Goal: Information Seeking & Learning: Learn about a topic

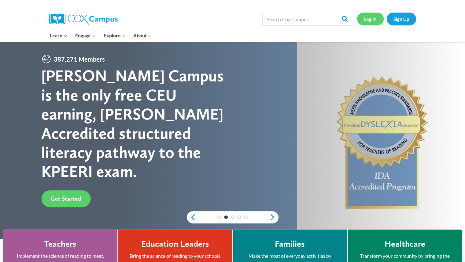
click at [368, 19] on link "Log In" at bounding box center [370, 19] width 27 height 13
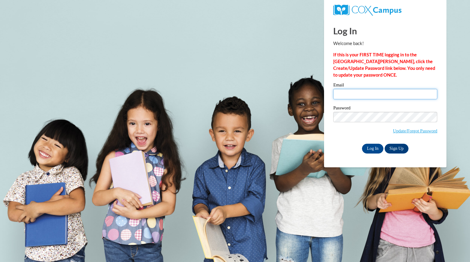
click at [368, 93] on input "Email" at bounding box center [385, 94] width 104 height 10
type input "blaskowskimari@aasd.k12.wi.us"
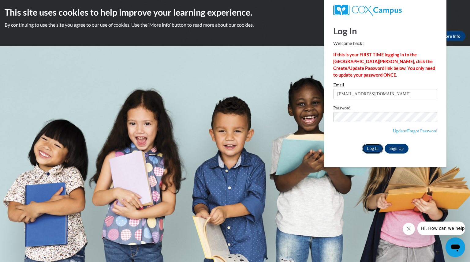
click at [369, 148] on input "Log In" at bounding box center [372, 148] width 21 height 10
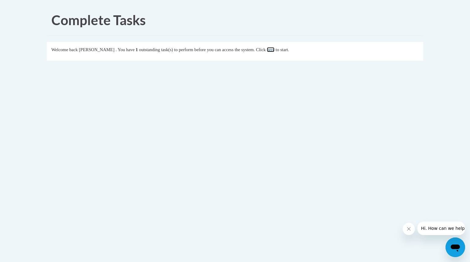
click at [274, 52] on link "here" at bounding box center [271, 49] width 8 height 5
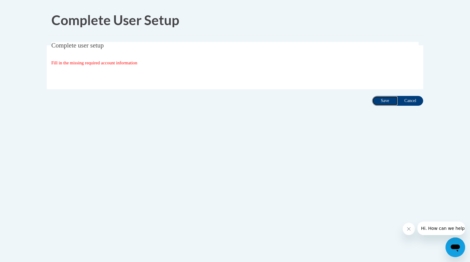
click at [383, 101] on input "Save" at bounding box center [385, 101] width 26 height 10
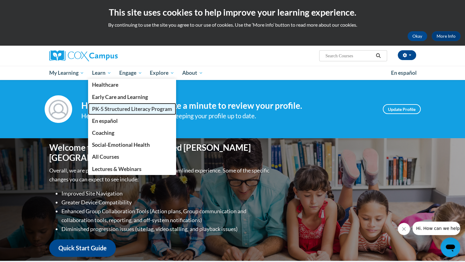
click at [115, 108] on span "PK-5 Structured Literacy Program" at bounding box center [132, 109] width 80 height 6
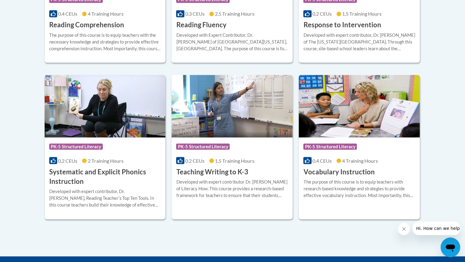
scroll to position [667, 0]
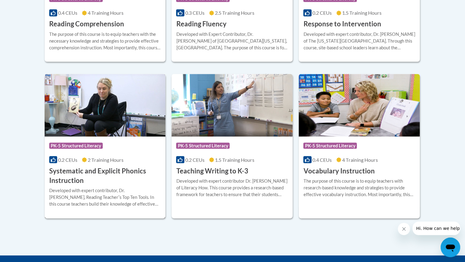
click at [109, 176] on h3 "Systematic and Explicit Phonics Instruction" at bounding box center [105, 175] width 112 height 19
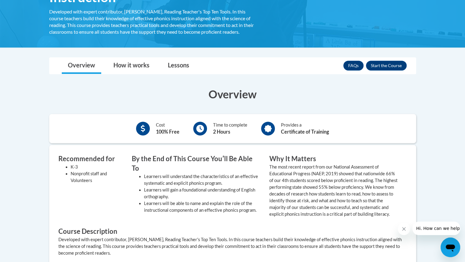
scroll to position [135, 0]
click at [384, 65] on button "Enroll" at bounding box center [386, 66] width 41 height 10
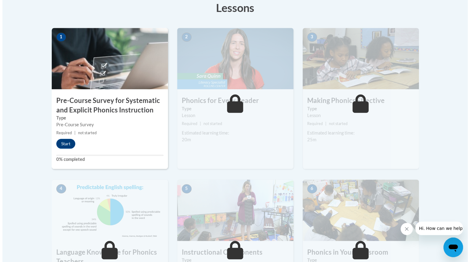
scroll to position [177, 0]
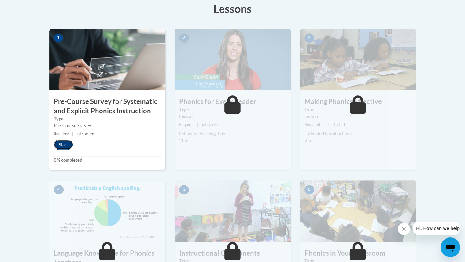
click at [61, 142] on button "Start" at bounding box center [63, 144] width 19 height 10
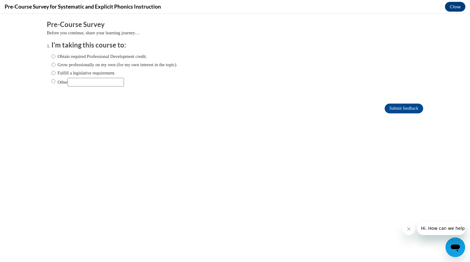
scroll to position [0, 0]
click at [51, 63] on input "Grow professionally on my own (for my own interest in the topic)." at bounding box center [53, 64] width 4 height 7
radio input "true"
click at [402, 110] on input "Submit feedback" at bounding box center [403, 108] width 39 height 10
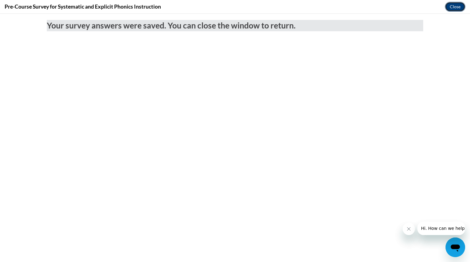
click at [451, 3] on button "Close" at bounding box center [455, 7] width 20 height 10
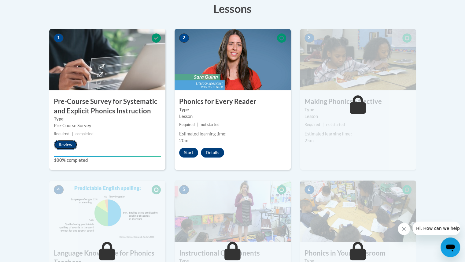
click at [66, 143] on button "Review" at bounding box center [66, 144] width 24 height 10
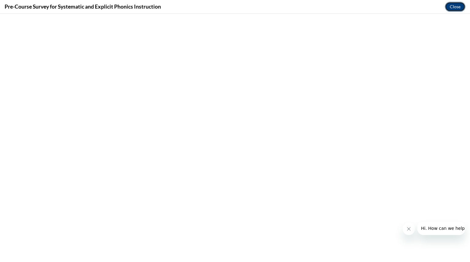
click at [448, 7] on button "Close" at bounding box center [455, 7] width 20 height 10
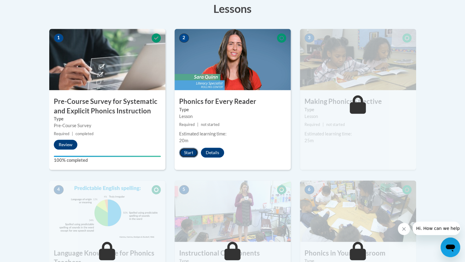
click at [184, 150] on button "Start" at bounding box center [188, 152] width 19 height 10
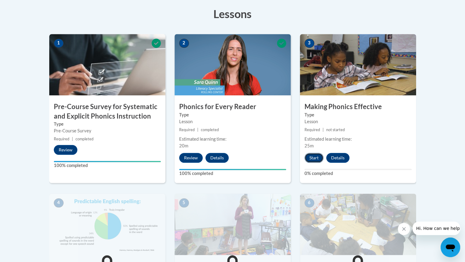
click at [312, 157] on button "Start" at bounding box center [314, 158] width 19 height 10
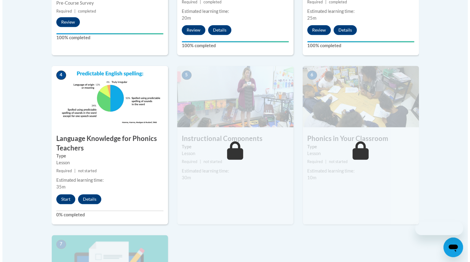
scroll to position [336, 0]
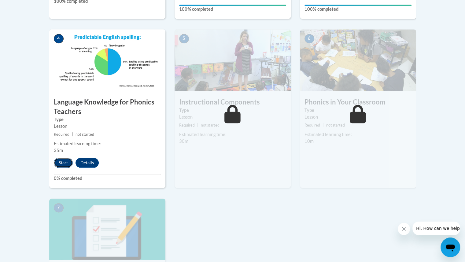
click at [61, 159] on button "Start" at bounding box center [63, 163] width 19 height 10
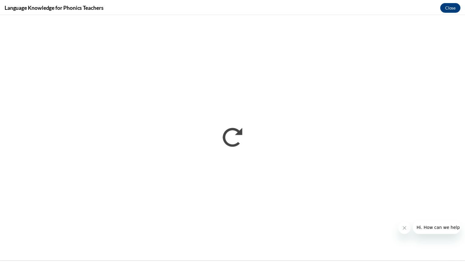
scroll to position [0, 0]
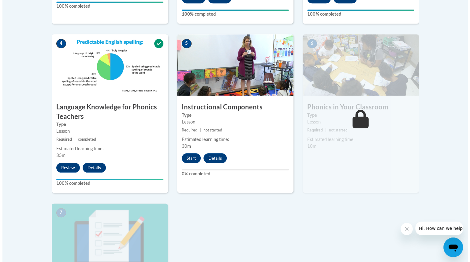
scroll to position [333, 0]
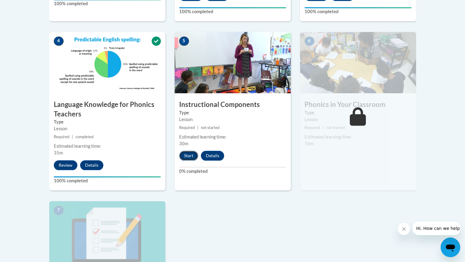
click at [190, 154] on button "Start" at bounding box center [188, 155] width 19 height 10
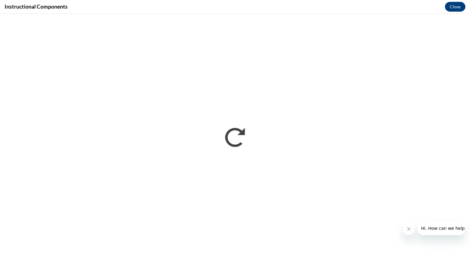
scroll to position [0, 0]
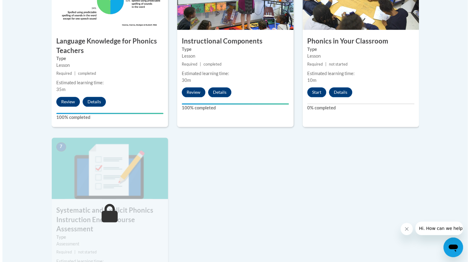
scroll to position [395, 0]
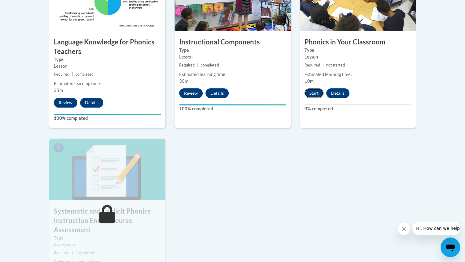
click at [319, 94] on button "Start" at bounding box center [314, 93] width 19 height 10
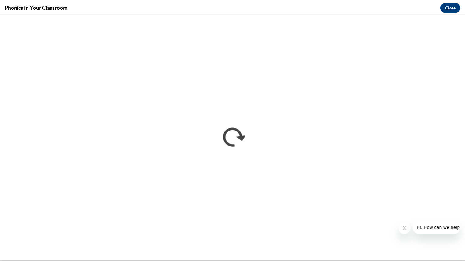
scroll to position [0, 0]
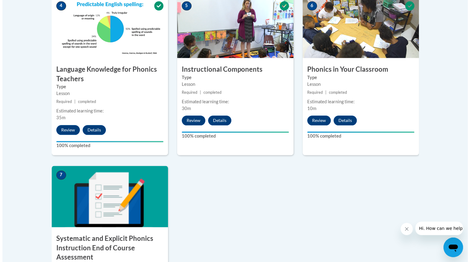
scroll to position [469, 0]
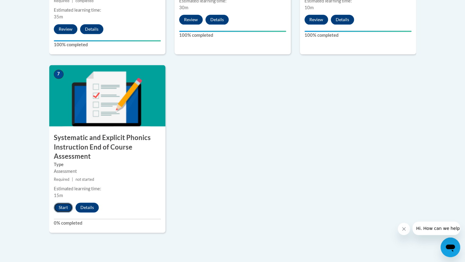
click at [61, 209] on button "Start" at bounding box center [63, 207] width 19 height 10
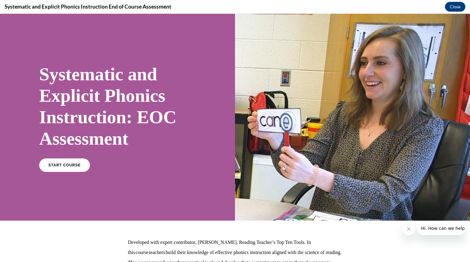
scroll to position [0, 0]
click at [72, 158] on link "START COURSE" at bounding box center [64, 165] width 53 height 14
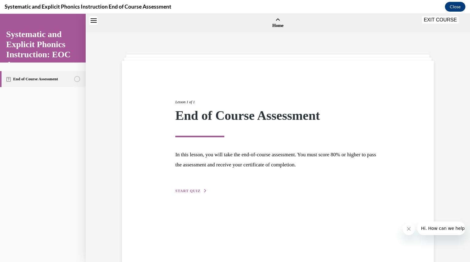
scroll to position [19, 0]
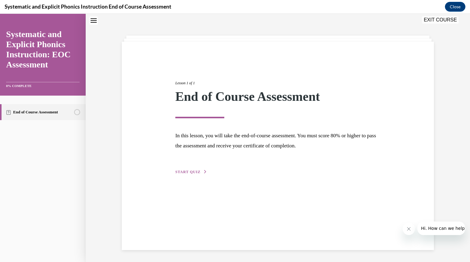
click at [182, 173] on span "START QUIZ" at bounding box center [187, 171] width 25 height 4
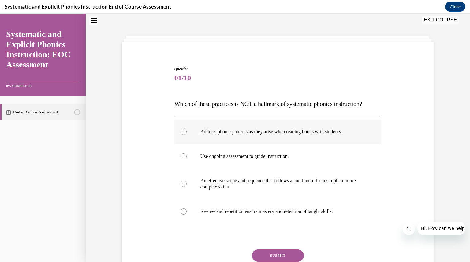
click at [181, 133] on div at bounding box center [183, 131] width 6 height 6
click at [275, 253] on button "SUBMIT" at bounding box center [278, 255] width 52 height 12
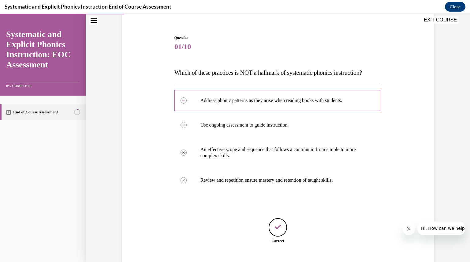
scroll to position [88, 0]
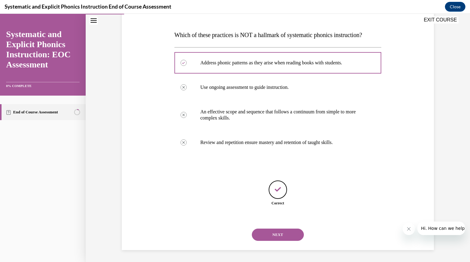
click at [287, 236] on button "NEXT" at bounding box center [278, 234] width 52 height 12
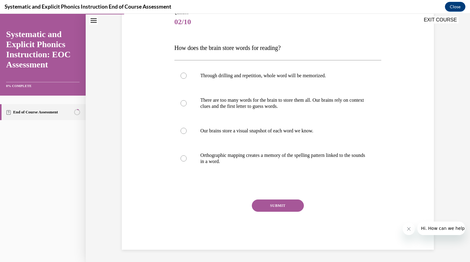
scroll to position [68, 0]
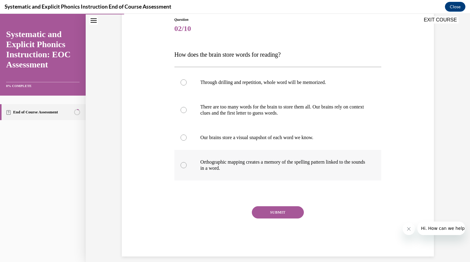
click at [181, 165] on div at bounding box center [183, 165] width 6 height 6
click at [276, 214] on button "SUBMIT" at bounding box center [278, 212] width 52 height 12
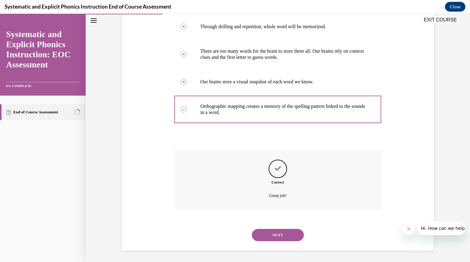
scroll to position [124, 0]
click at [278, 236] on button "NEXT" at bounding box center [278, 234] width 52 height 12
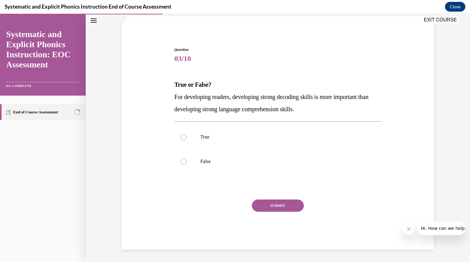
scroll to position [38, 0]
click at [180, 162] on div at bounding box center [183, 161] width 6 height 6
click at [269, 206] on button "SUBMIT" at bounding box center [278, 205] width 52 height 12
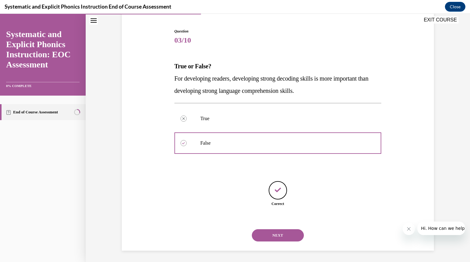
scroll to position [57, 0]
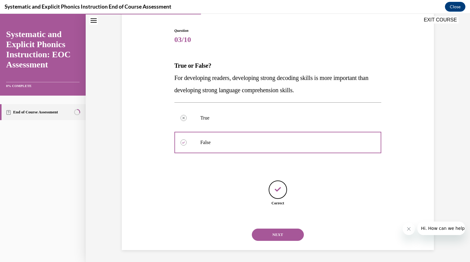
click at [270, 236] on button "NEXT" at bounding box center [278, 234] width 52 height 12
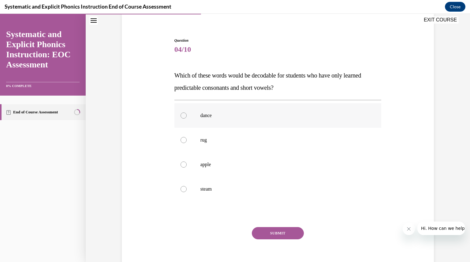
scroll to position [51, 0]
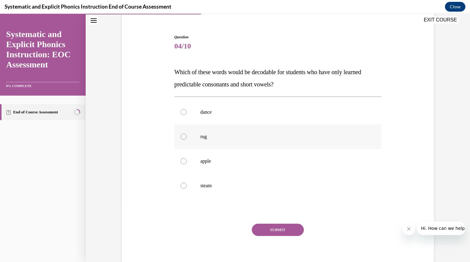
click at [180, 137] on div at bounding box center [183, 136] width 6 height 6
click at [276, 228] on button "SUBMIT" at bounding box center [278, 229] width 52 height 12
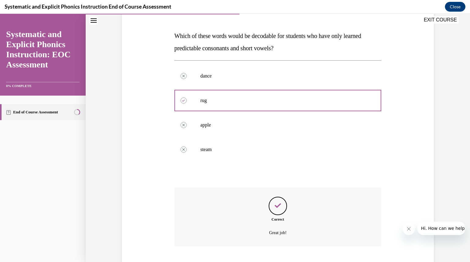
scroll to position [124, 0]
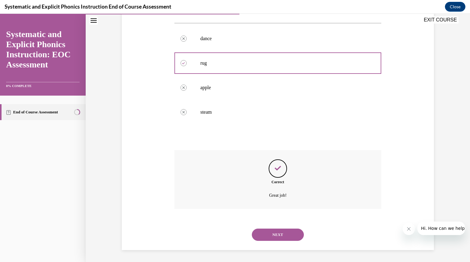
click at [281, 235] on button "NEXT" at bounding box center [278, 234] width 52 height 12
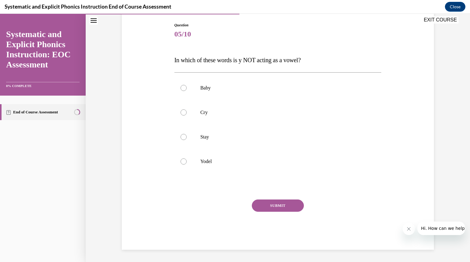
scroll to position [62, 0]
click at [181, 162] on div at bounding box center [183, 161] width 6 height 6
click at [282, 205] on button "SUBMIT" at bounding box center [278, 205] width 52 height 12
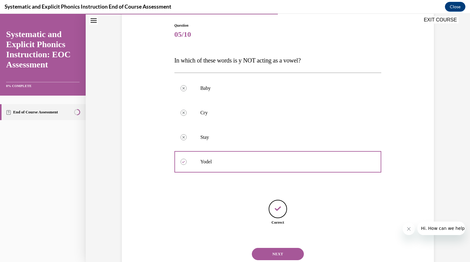
scroll to position [82, 0]
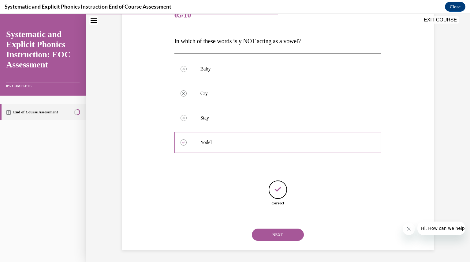
click at [278, 233] on button "NEXT" at bounding box center [278, 234] width 52 height 12
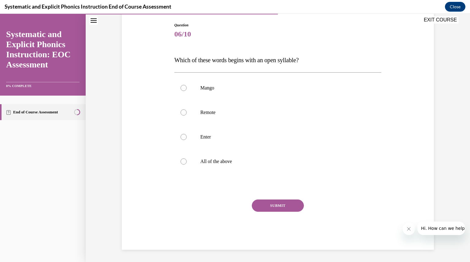
scroll to position [62, 0]
click at [181, 111] on div at bounding box center [183, 112] width 6 height 6
click at [280, 204] on button "SUBMIT" at bounding box center [278, 205] width 52 height 12
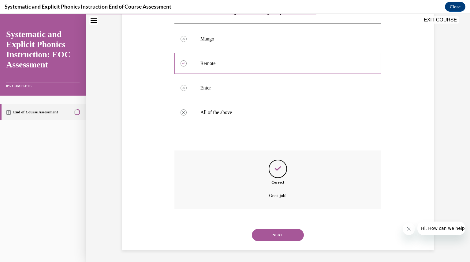
scroll to position [112, 0]
click at [284, 233] on button "NEXT" at bounding box center [278, 234] width 52 height 12
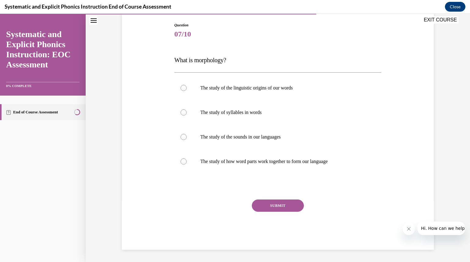
scroll to position [62, 0]
click at [181, 162] on div at bounding box center [183, 161] width 6 height 6
click at [279, 204] on button "SUBMIT" at bounding box center [278, 205] width 52 height 12
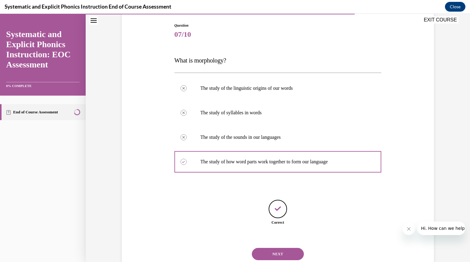
scroll to position [82, 0]
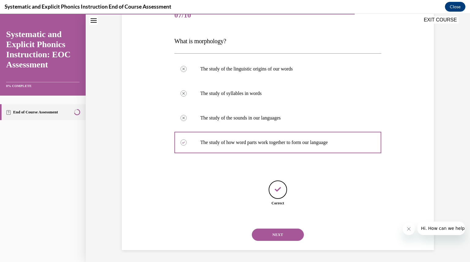
click at [282, 232] on button "NEXT" at bounding box center [278, 234] width 52 height 12
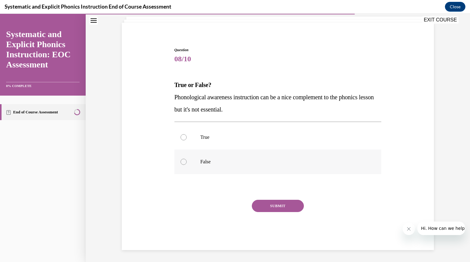
click at [183, 161] on div at bounding box center [183, 161] width 6 height 6
click at [276, 203] on button "SUBMIT" at bounding box center [278, 205] width 52 height 12
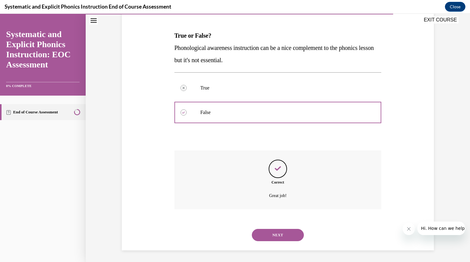
scroll to position [87, 0]
click at [284, 234] on button "NEXT" at bounding box center [278, 234] width 52 height 12
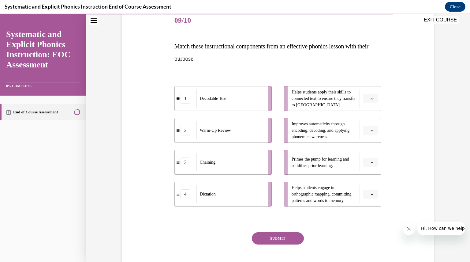
scroll to position [76, 0]
click at [371, 100] on icon "button" at bounding box center [371, 99] width 3 height 3
click at [369, 126] on div "1" at bounding box center [367, 125] width 15 height 12
click at [370, 131] on icon "button" at bounding box center [371, 130] width 3 height 3
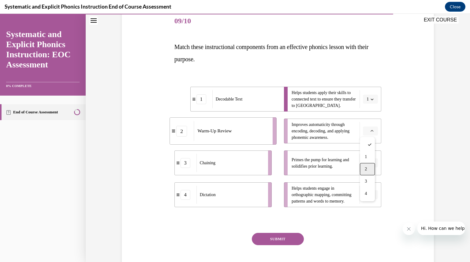
click at [366, 167] on span "2" at bounding box center [366, 168] width 2 height 5
click at [370, 164] on span "button" at bounding box center [372, 163] width 4 height 4
click at [369, 198] on div "2" at bounding box center [367, 201] width 15 height 12
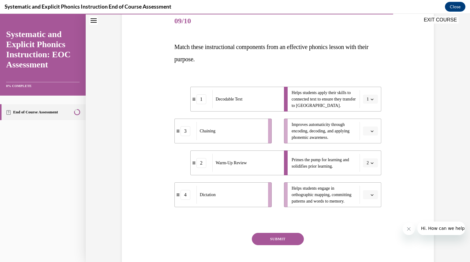
click at [371, 130] on icon "button" at bounding box center [372, 131] width 3 height 2
click at [369, 178] on div "3" at bounding box center [367, 181] width 15 height 12
click at [370, 196] on span "button" at bounding box center [372, 194] width 4 height 4
click at [369, 180] on div "4" at bounding box center [367, 181] width 15 height 12
click at [288, 239] on button "SUBMIT" at bounding box center [278, 238] width 52 height 12
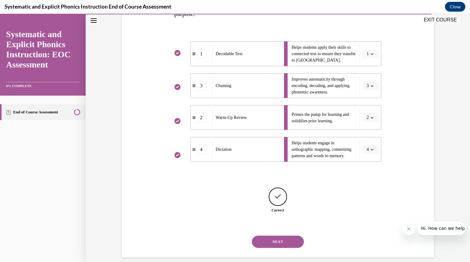
scroll to position [128, 0]
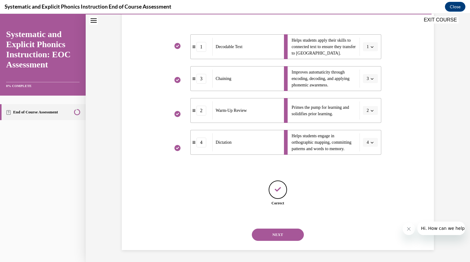
click at [285, 237] on button "NEXT" at bounding box center [278, 234] width 52 height 12
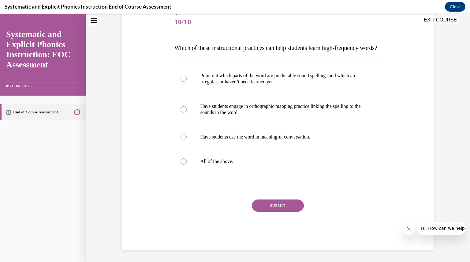
scroll to position [86, 0]
click at [180, 162] on div at bounding box center [183, 161] width 6 height 6
click at [269, 209] on button "SUBMIT" at bounding box center [278, 205] width 52 height 12
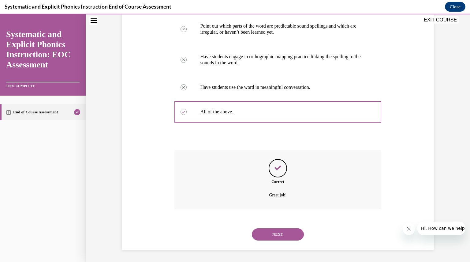
scroll to position [136, 0]
click at [276, 232] on button "NEXT" at bounding box center [278, 234] width 52 height 12
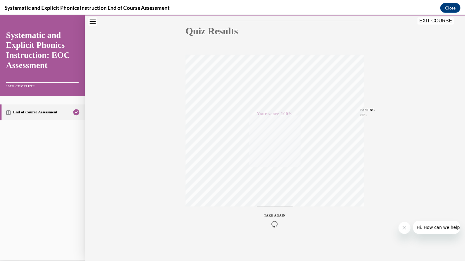
scroll to position [0, 0]
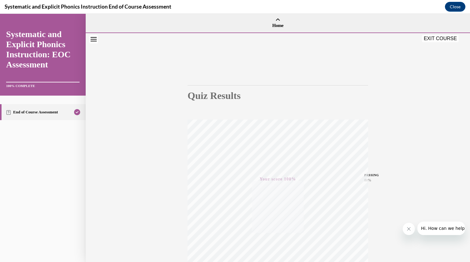
click at [435, 38] on button "EXIT COURSE" at bounding box center [440, 38] width 37 height 7
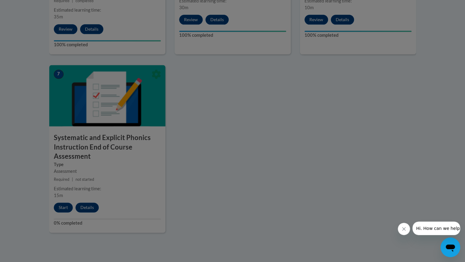
click at [355, 213] on div at bounding box center [232, 131] width 465 height 262
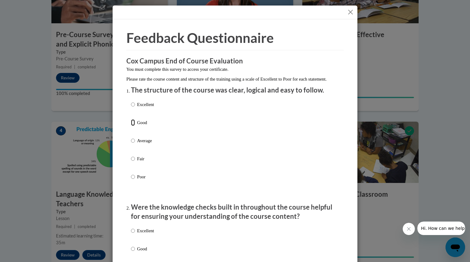
click at [131, 126] on input "Good" at bounding box center [133, 122] width 4 height 7
radio input "true"
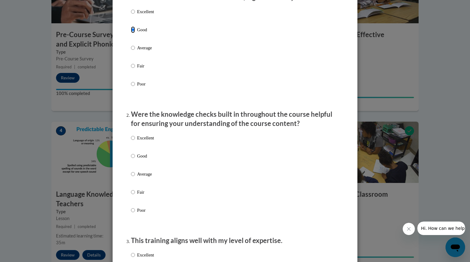
scroll to position [93, 0]
click at [132, 159] on input "Good" at bounding box center [133, 155] width 4 height 7
radio input "true"
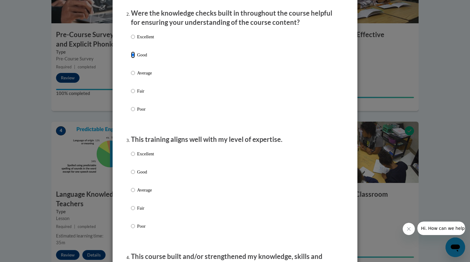
scroll to position [193, 0]
click at [131, 176] on input "Good" at bounding box center [133, 172] width 4 height 7
radio input "true"
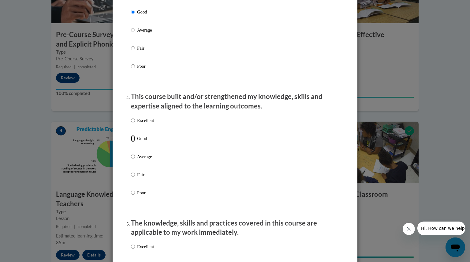
click at [131, 142] on input "Good" at bounding box center [133, 138] width 4 height 7
radio input "true"
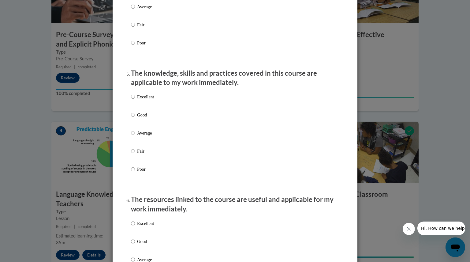
scroll to position [504, 0]
click at [131, 117] on input "Good" at bounding box center [133, 113] width 4 height 7
radio input "true"
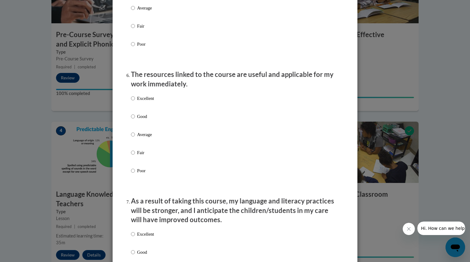
scroll to position [673, 0]
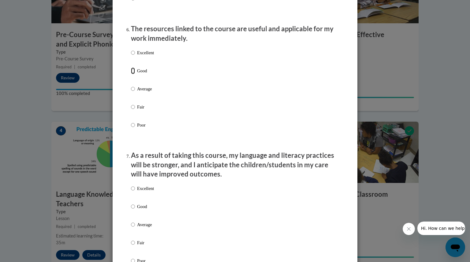
click at [131, 74] on input "Good" at bounding box center [133, 70] width 4 height 7
radio input "true"
click at [131, 210] on input "Good" at bounding box center [133, 206] width 4 height 7
radio input "true"
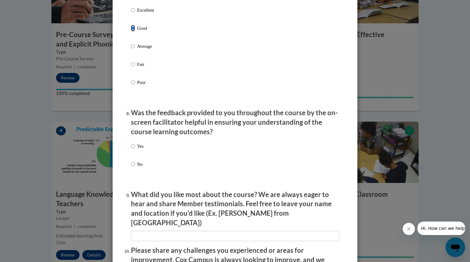
scroll to position [867, 0]
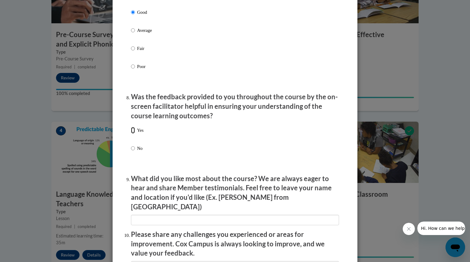
click at [131, 133] on input "Yes" at bounding box center [133, 130] width 4 height 7
radio input "true"
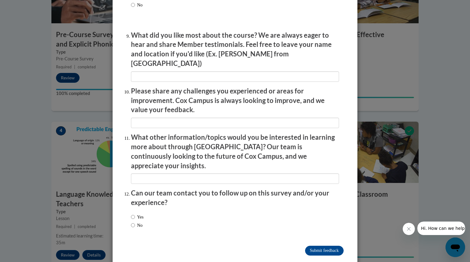
scroll to position [1010, 0]
click at [131, 221] on input "No" at bounding box center [133, 224] width 4 height 7
radio input "true"
click at [330, 245] on input "Submit feedback" at bounding box center [324, 250] width 39 height 10
